Goal: Task Accomplishment & Management: Complete application form

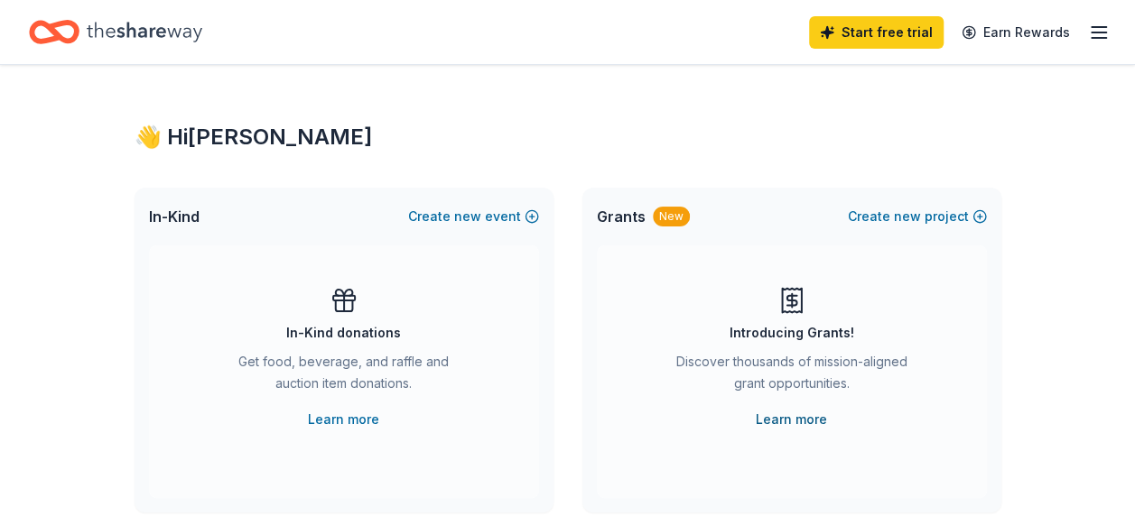
click at [793, 420] on link "Learn more" at bounding box center [791, 420] width 71 height 22
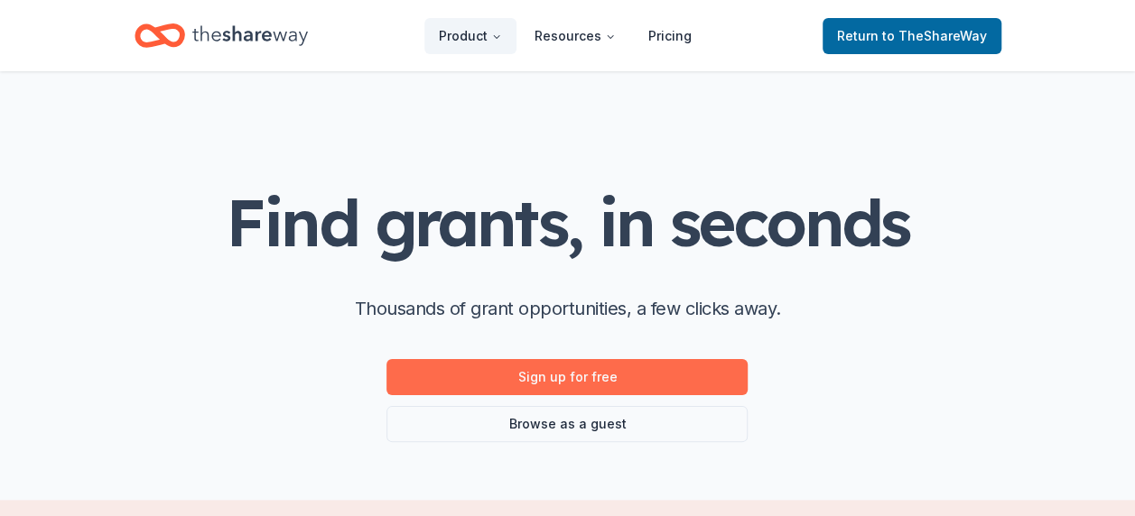
click at [562, 376] on link "Sign up for free" at bounding box center [566, 377] width 361 height 36
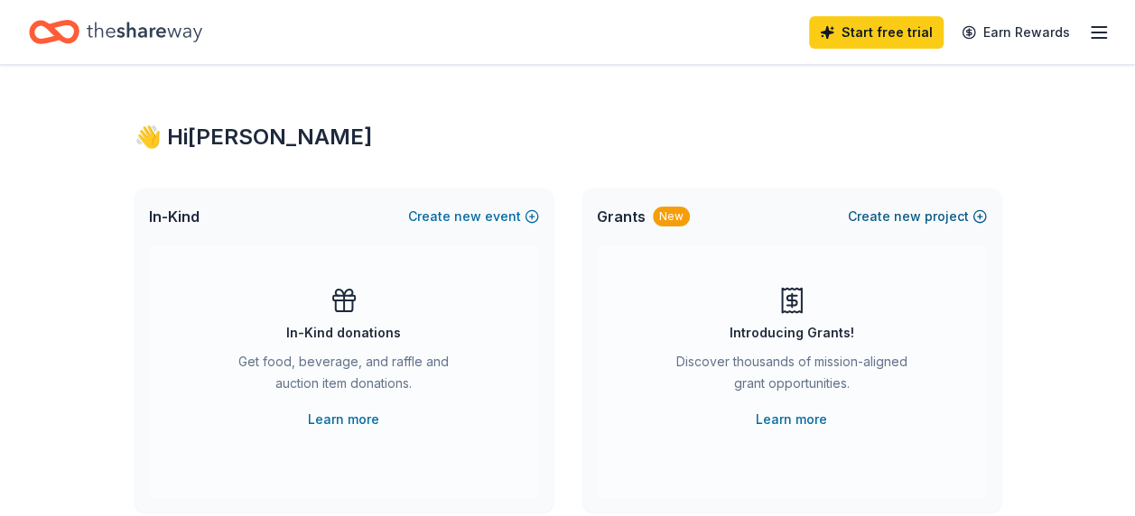
click at [912, 214] on span "new" at bounding box center [907, 217] width 27 height 22
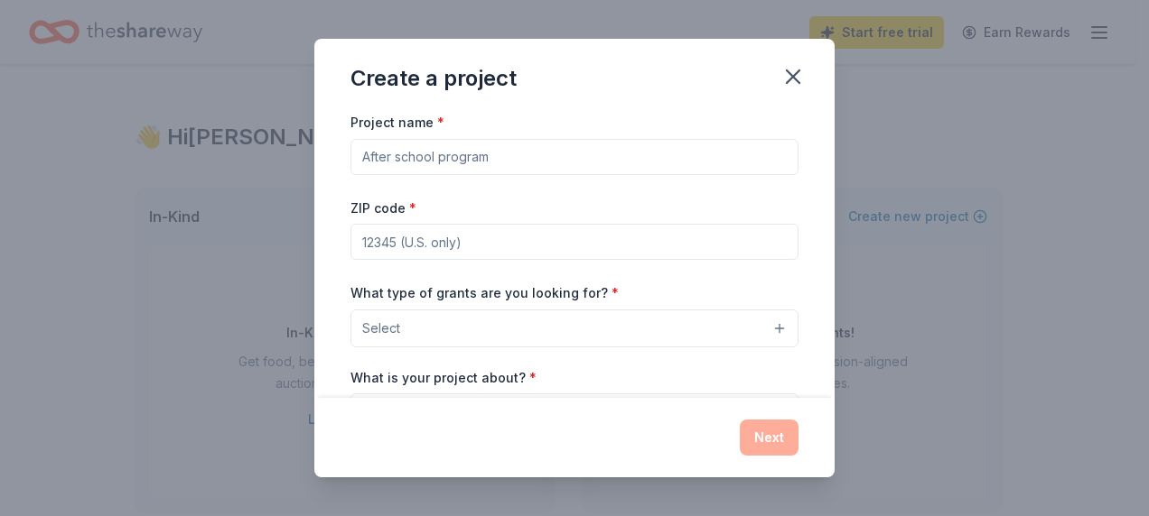
click at [704, 155] on input "Project name *" at bounding box center [574, 157] width 448 height 36
click at [767, 328] on button "Select" at bounding box center [574, 329] width 448 height 38
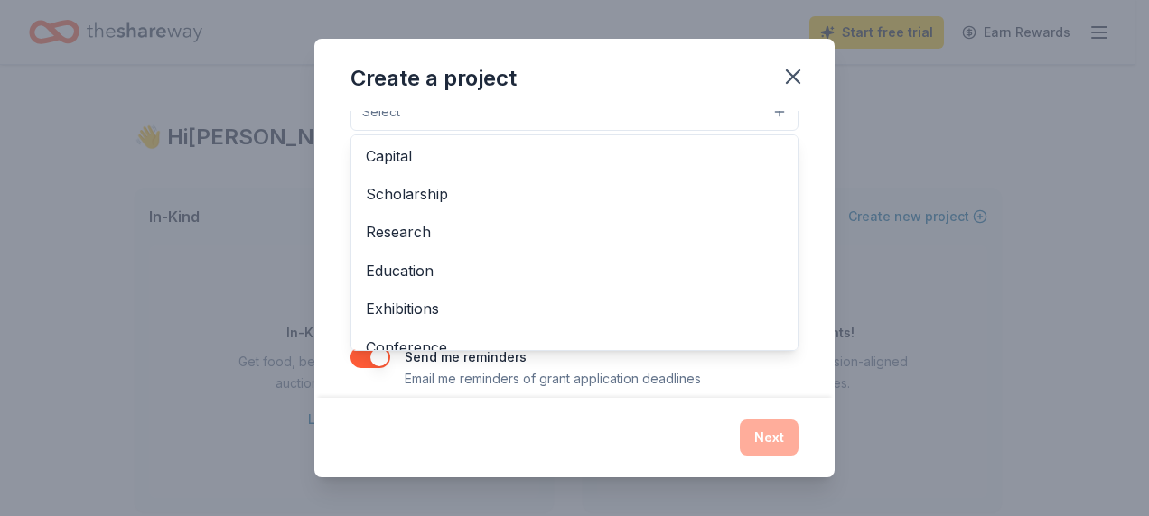
scroll to position [79, 0]
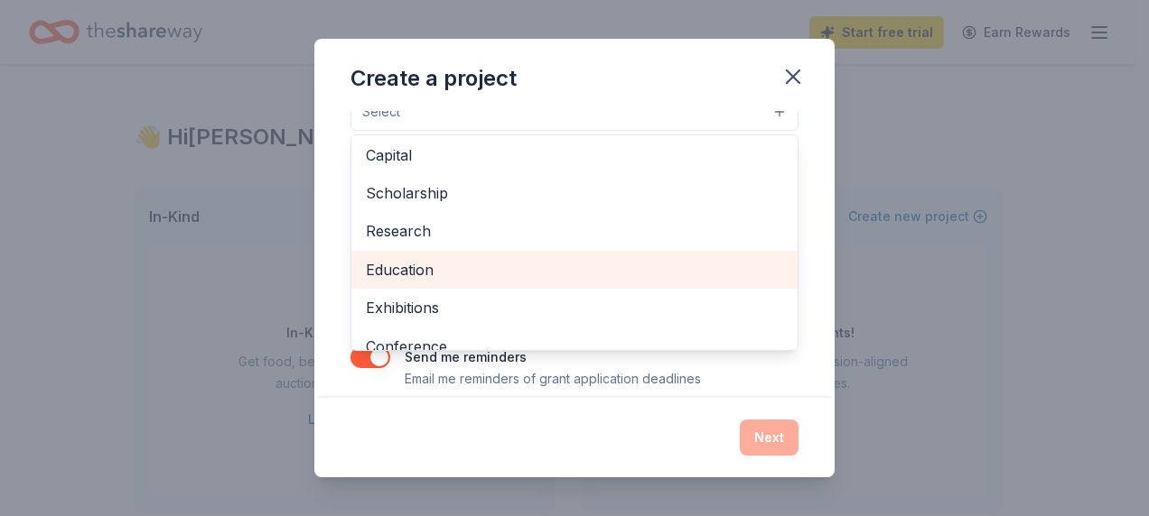
click at [415, 264] on span "Education" at bounding box center [574, 269] width 417 height 23
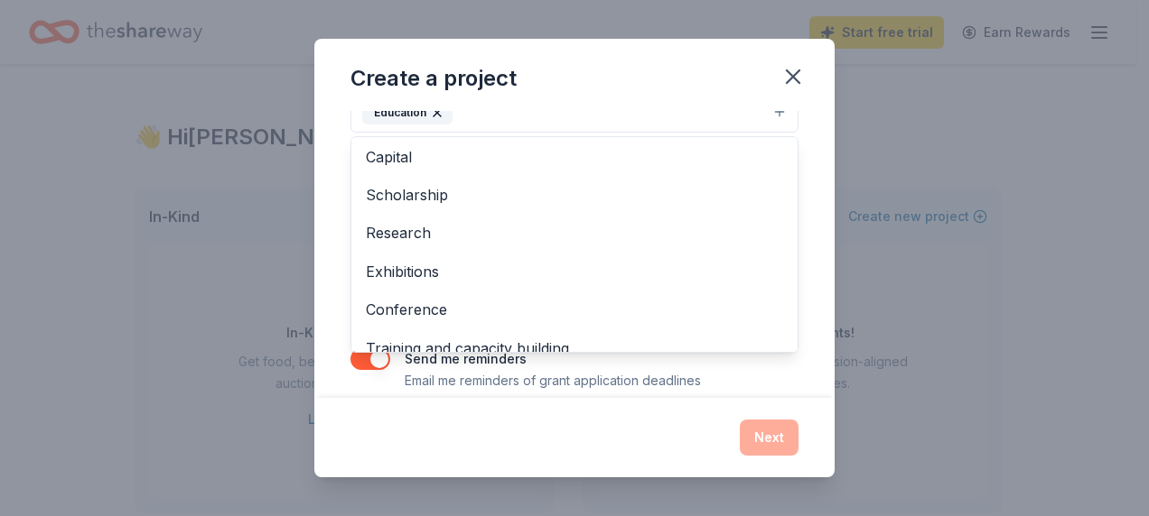
click at [801, 367] on div "Project name * ZIP code * What type of grants are you looking for? * Education …" at bounding box center [574, 254] width 520 height 287
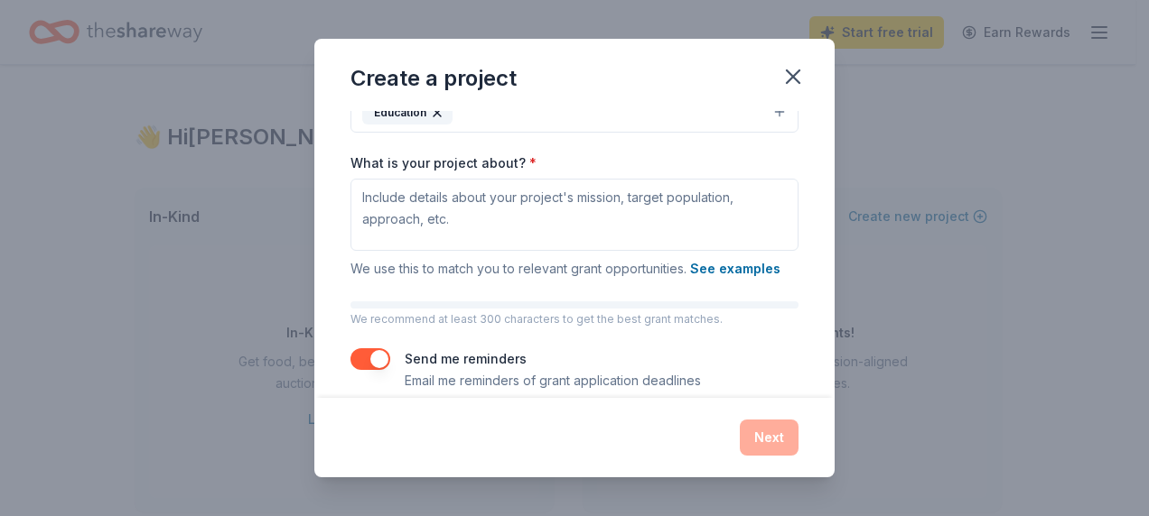
scroll to position [197, 0]
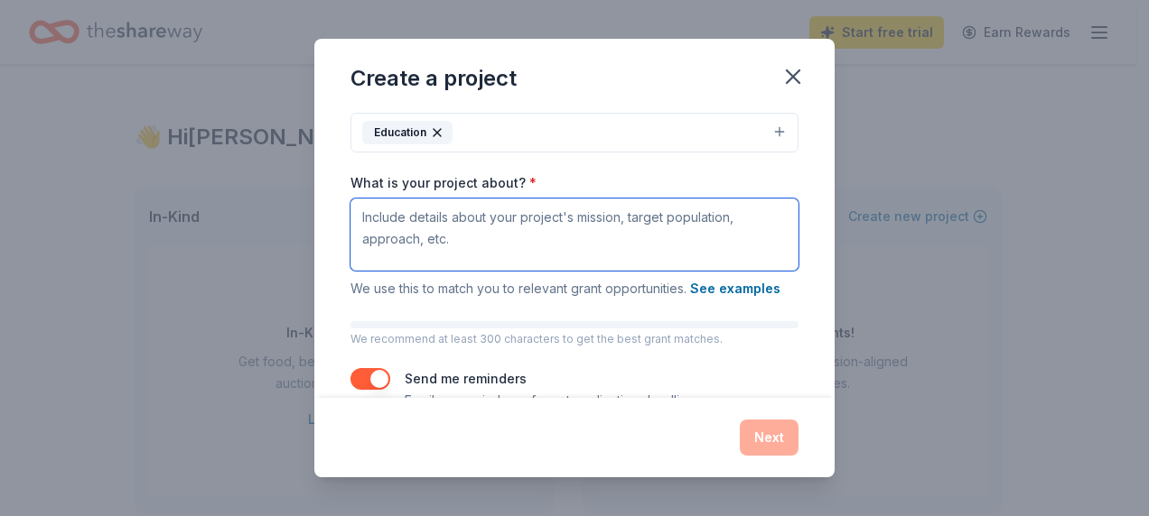
click at [367, 209] on textarea "What is your project about? *" at bounding box center [574, 235] width 448 height 72
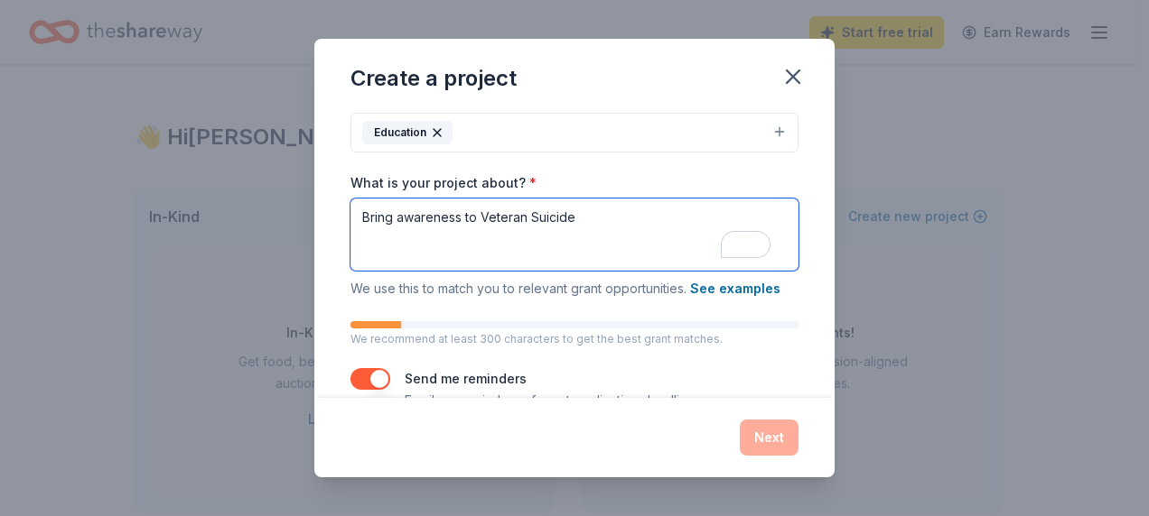
click at [475, 217] on textarea "Bring awareness to Veteran Suicide" at bounding box center [574, 235] width 448 height 72
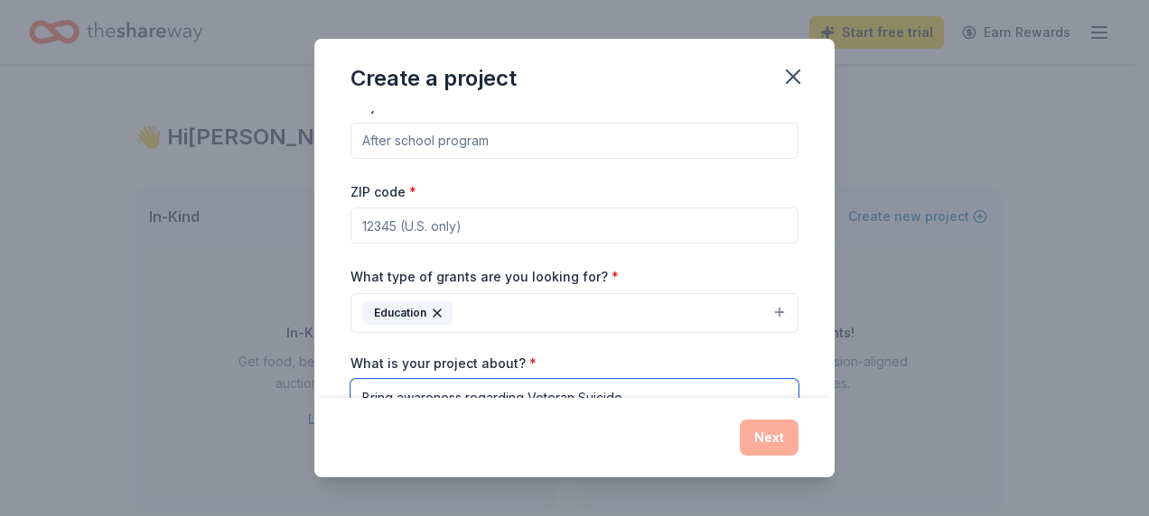
scroll to position [0, 0]
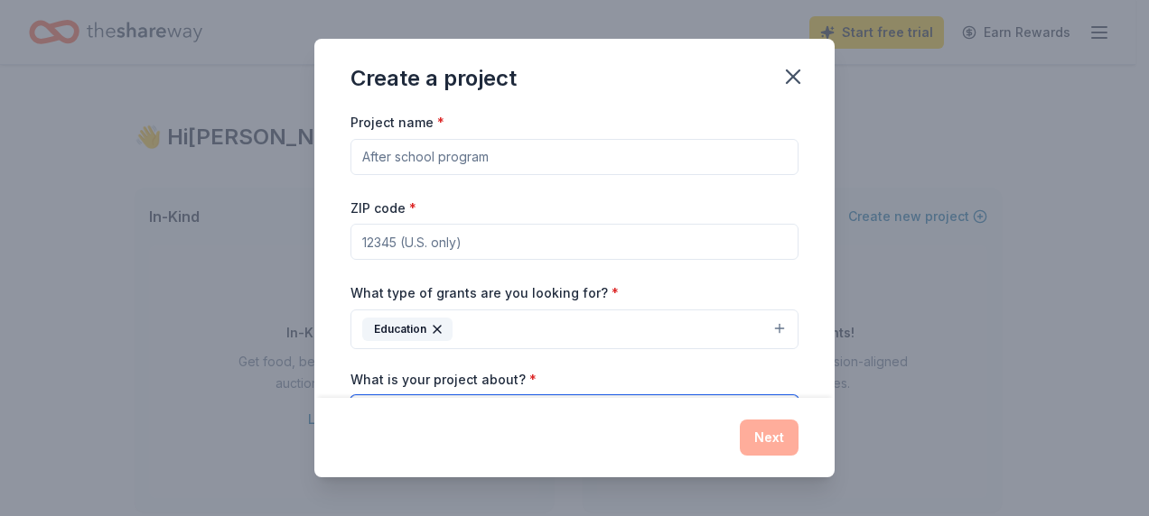
type textarea "Bring awareness regarding Veteran Suicide"
click at [573, 161] on input "Project name *" at bounding box center [574, 157] width 448 height 36
click at [573, 161] on input "Stop Veteran Suicide" at bounding box center [574, 157] width 448 height 36
type input "S"
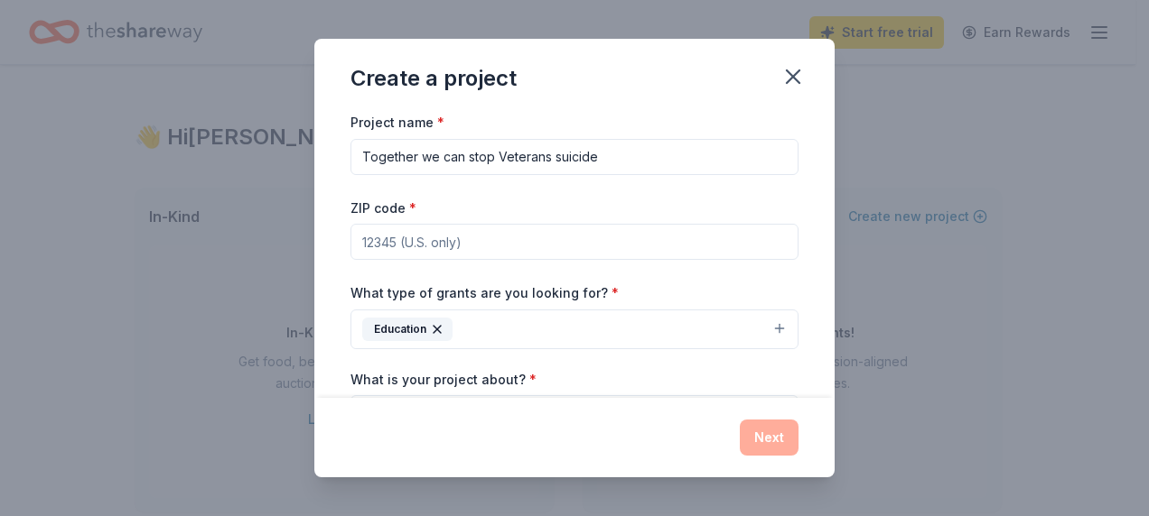
type input "Together we can stop Veterans suicide"
click at [451, 237] on input "ZIP code *" at bounding box center [574, 242] width 448 height 36
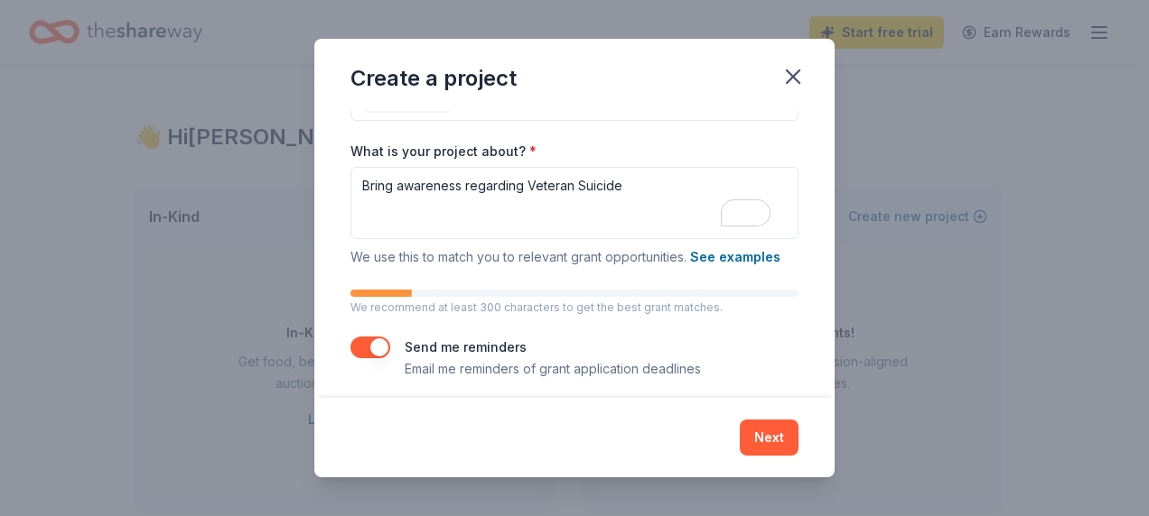
scroll to position [237, 0]
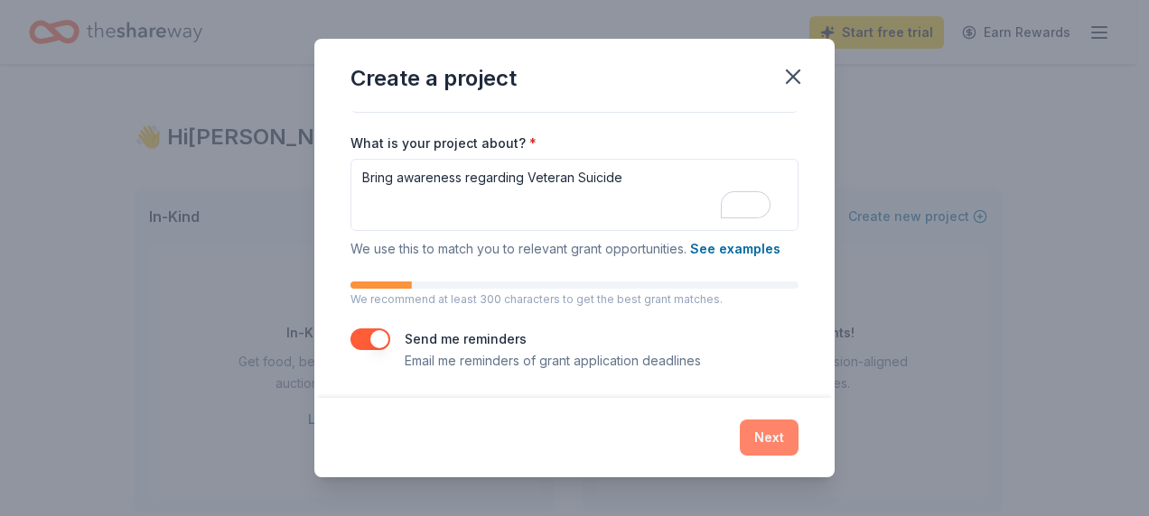
type input "74015"
click at [768, 437] on button "Next" at bounding box center [769, 438] width 59 height 36
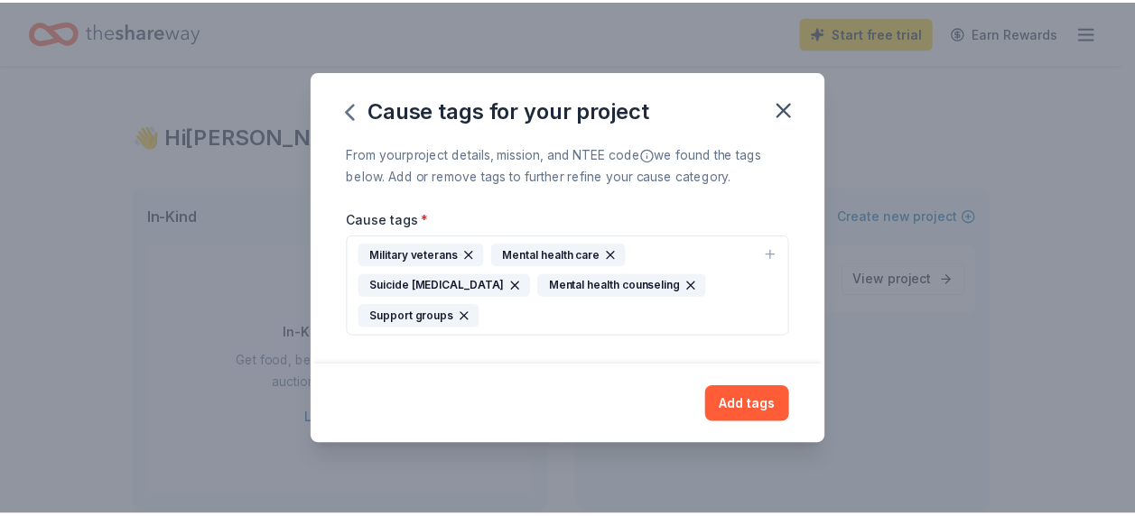
scroll to position [0, 0]
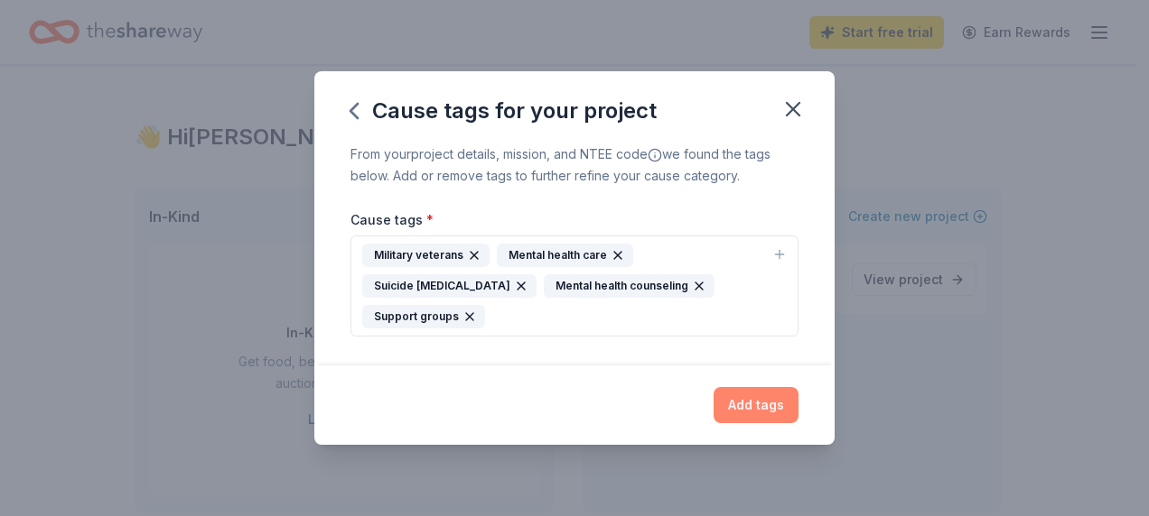
click at [749, 401] on button "Add tags" at bounding box center [755, 405] width 85 height 36
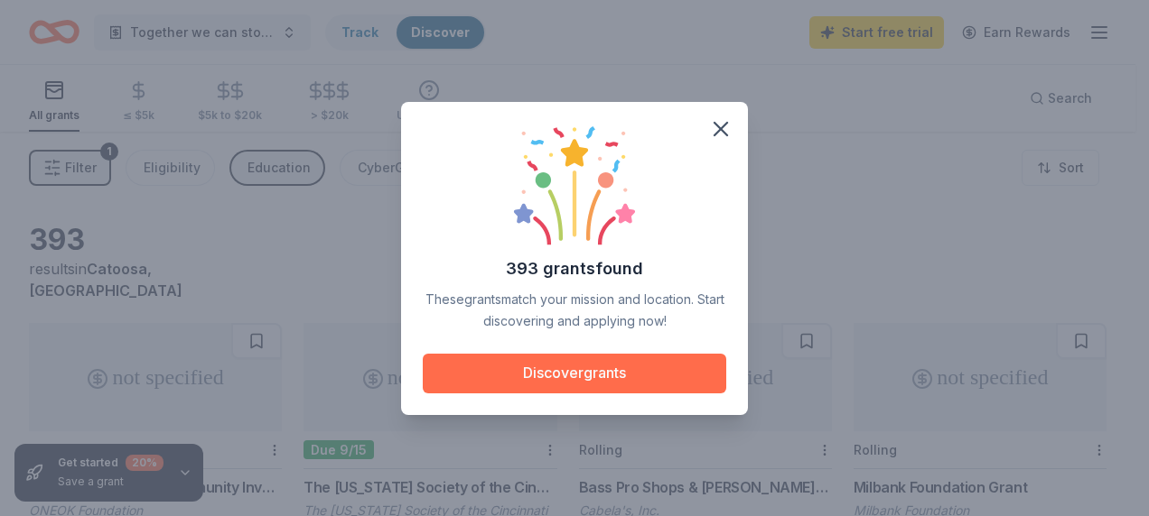
click at [553, 370] on button "Discover grants" at bounding box center [574, 374] width 303 height 40
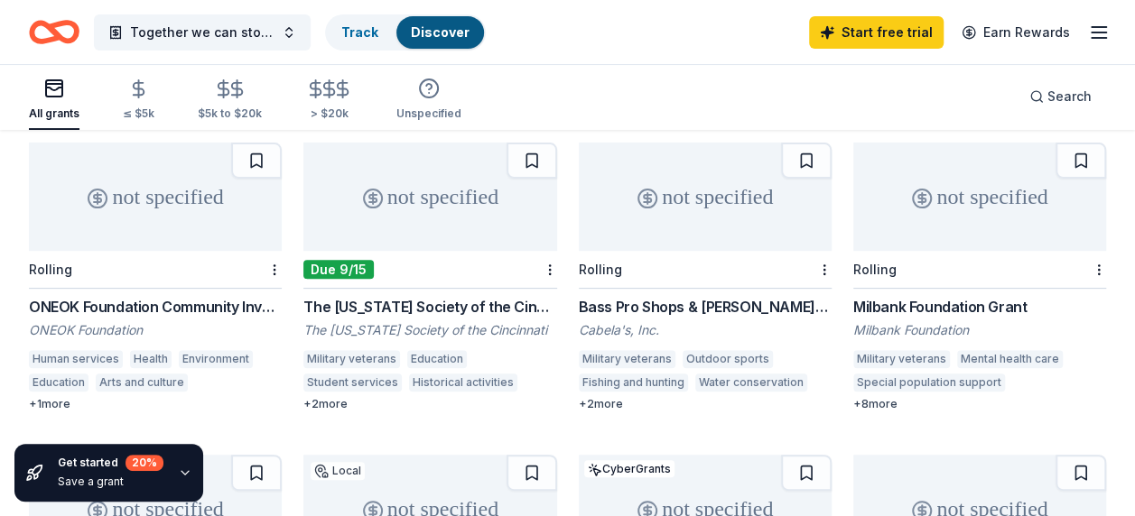
scroll to position [271, 0]
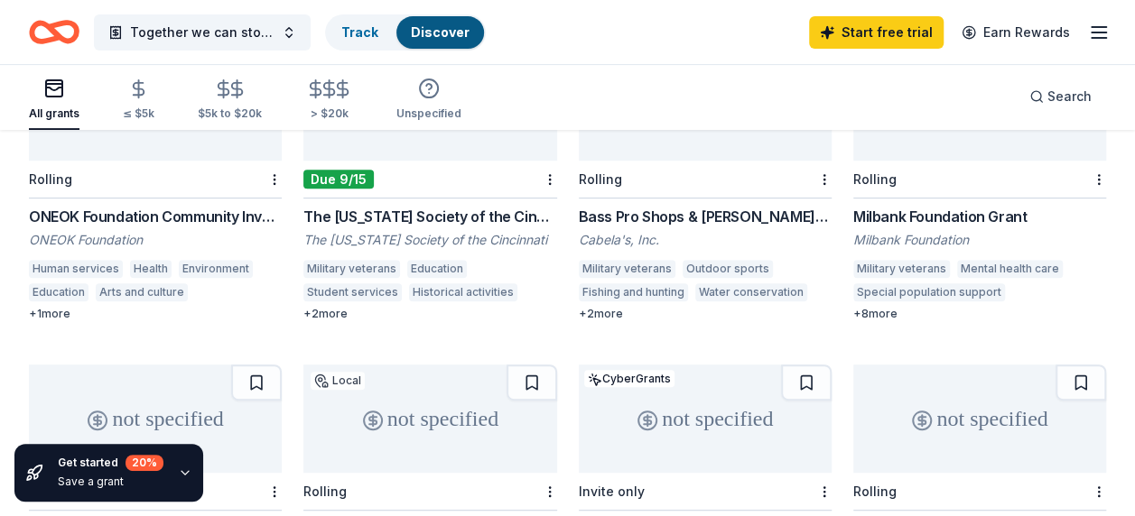
click at [100, 206] on div "ONEOK Foundation Community Investments Grants" at bounding box center [155, 217] width 253 height 22
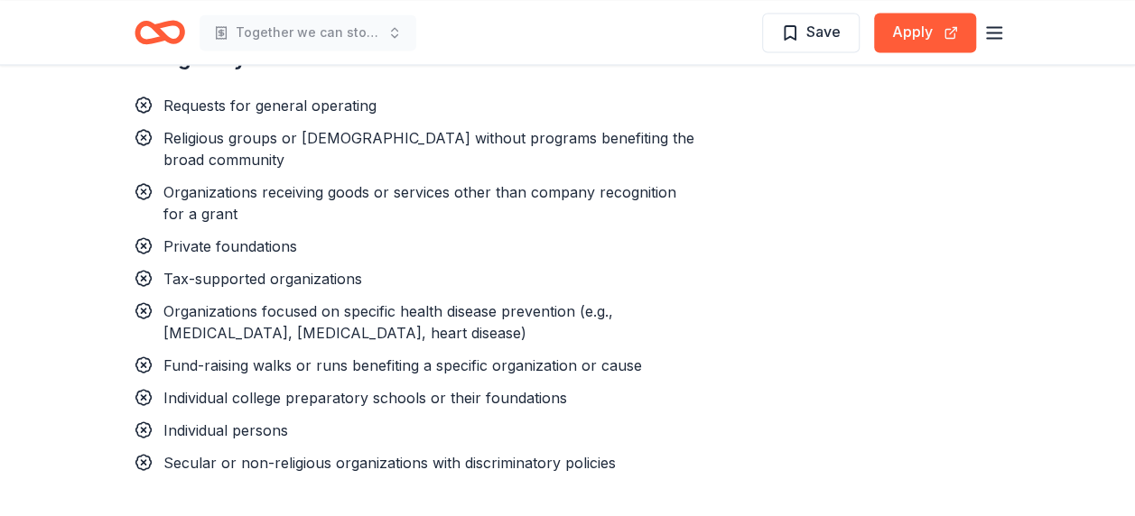
scroll to position [1535, 0]
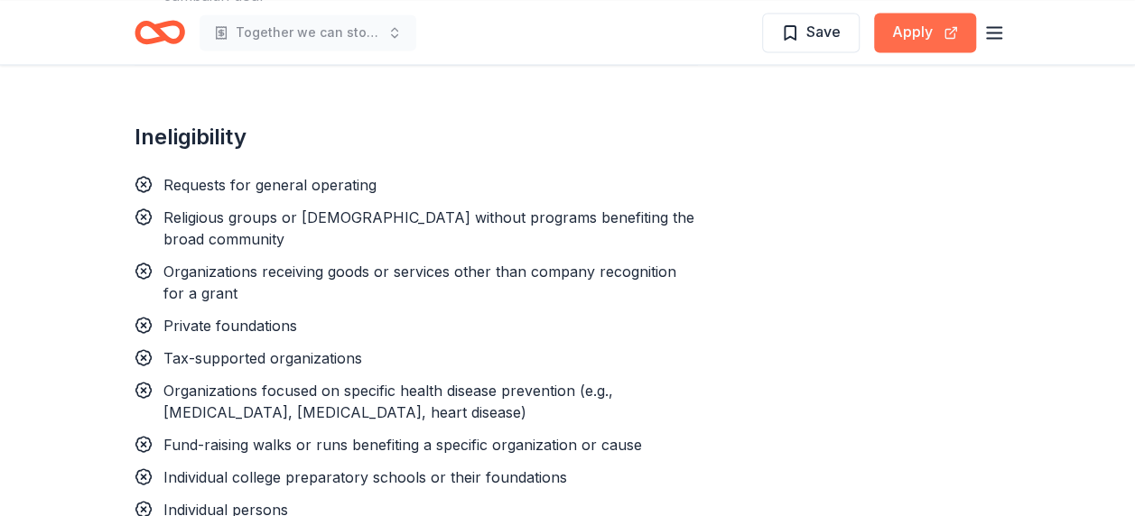
click at [910, 34] on button "Apply" at bounding box center [925, 33] width 102 height 40
